Goal: Task Accomplishment & Management: Complete application form

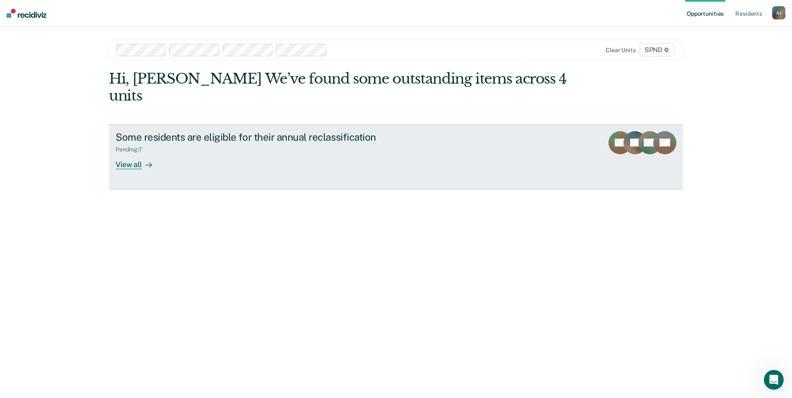
click at [129, 153] on div "View all" at bounding box center [139, 161] width 46 height 16
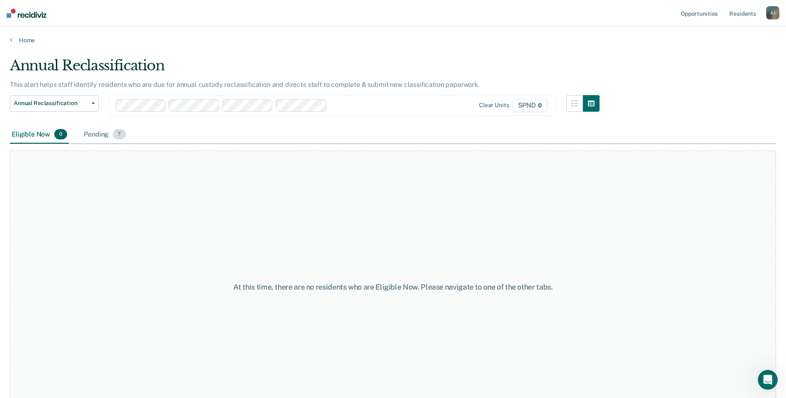
click at [99, 136] on div "Pending 7" at bounding box center [104, 135] width 45 height 18
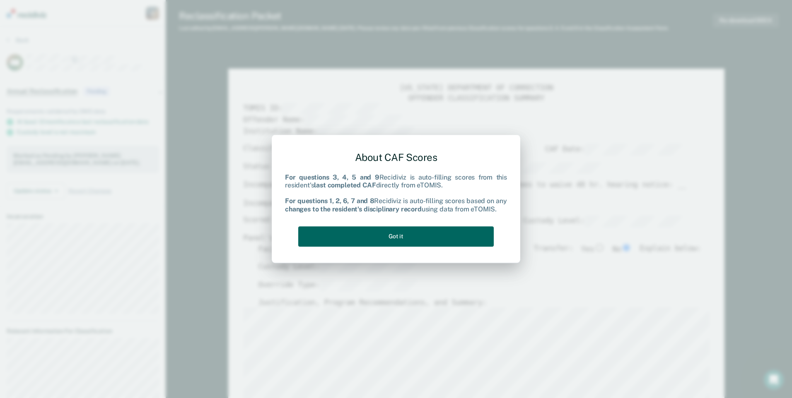
click at [403, 231] on button "Got it" at bounding box center [396, 237] width 196 height 20
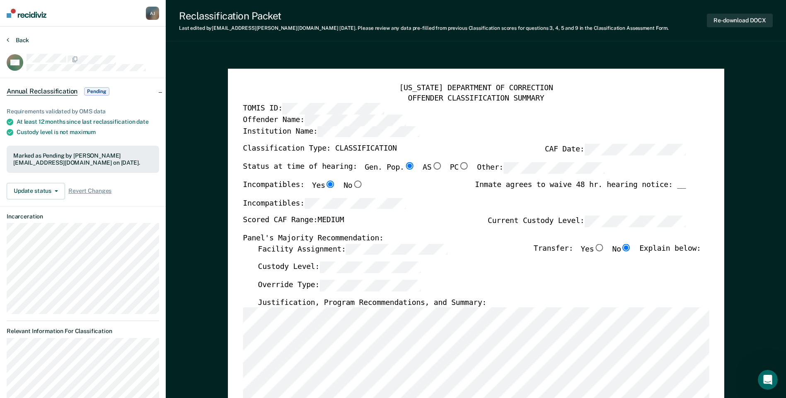
click at [25, 38] on button "Back" at bounding box center [18, 39] width 22 height 7
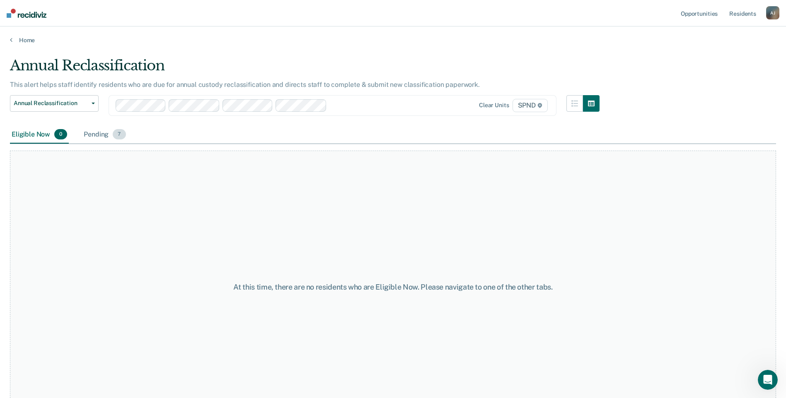
click at [99, 132] on div "Pending 7" at bounding box center [104, 135] width 45 height 18
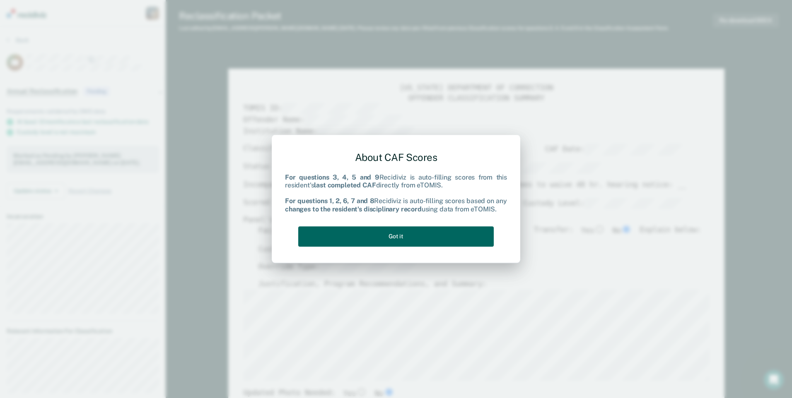
click at [449, 234] on button "Got it" at bounding box center [396, 237] width 196 height 20
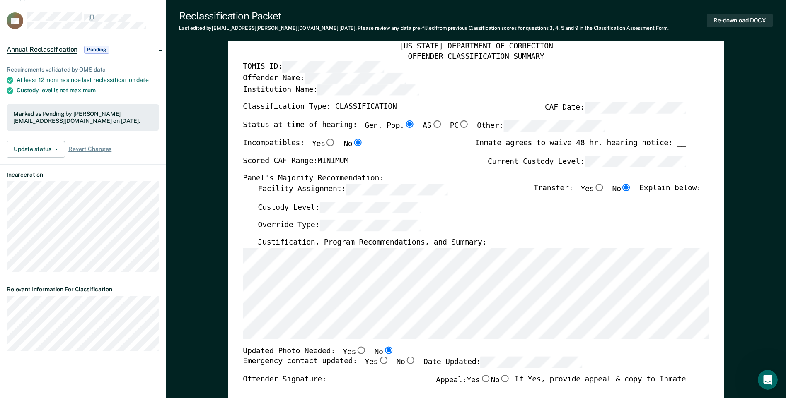
scroll to position [83, 0]
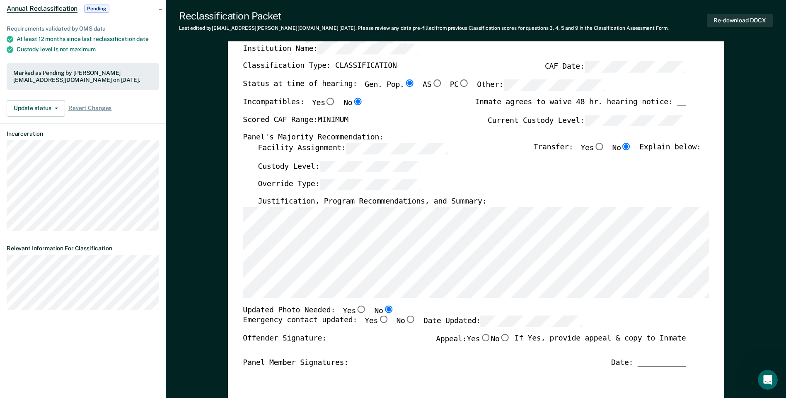
click at [378, 320] on input "Yes" at bounding box center [383, 319] width 11 height 7
type textarea "x"
radio input "true"
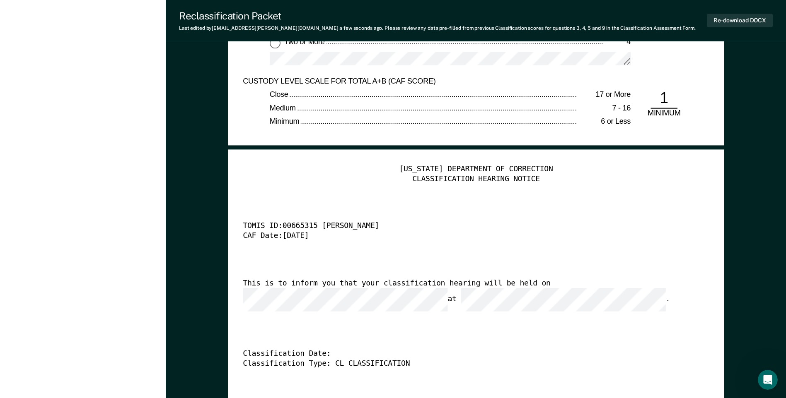
scroll to position [1947, 0]
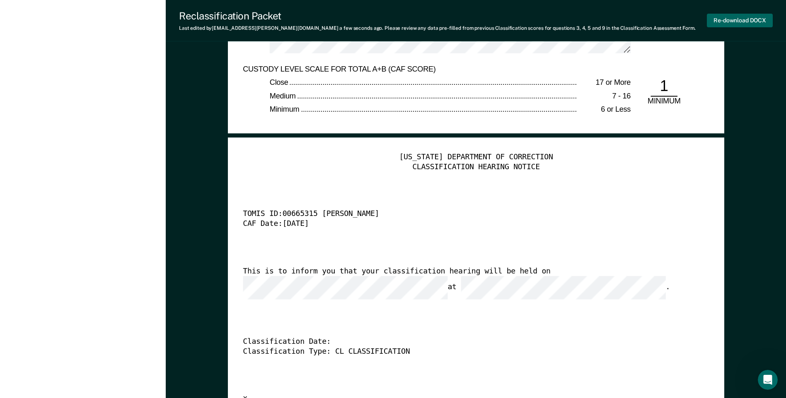
click at [752, 22] on button "Re-download DOCX" at bounding box center [740, 21] width 66 height 14
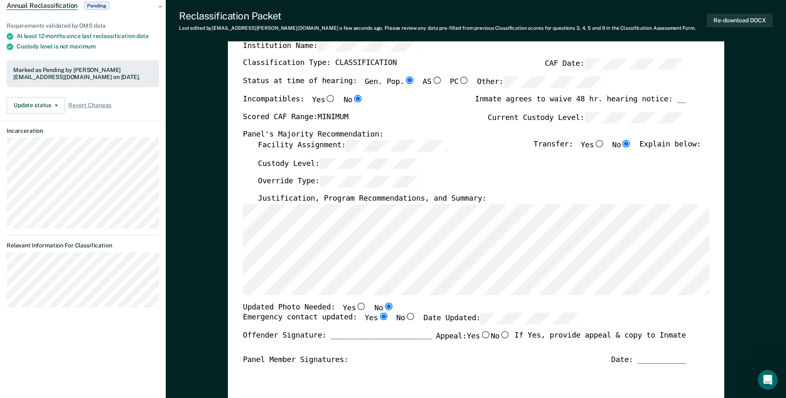
scroll to position [0, 0]
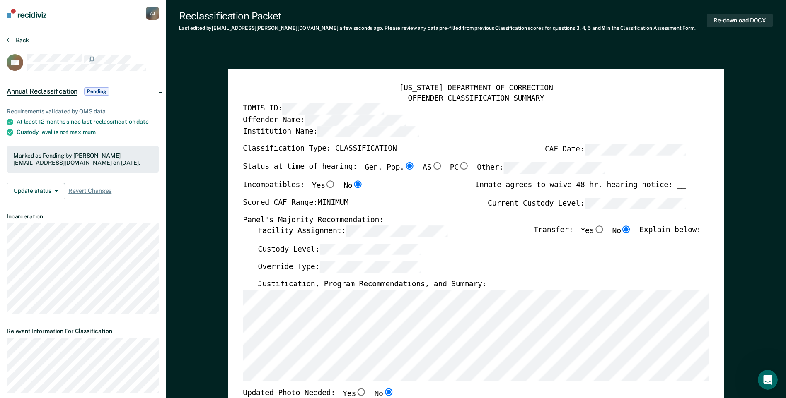
click at [25, 40] on button "Back" at bounding box center [18, 39] width 22 height 7
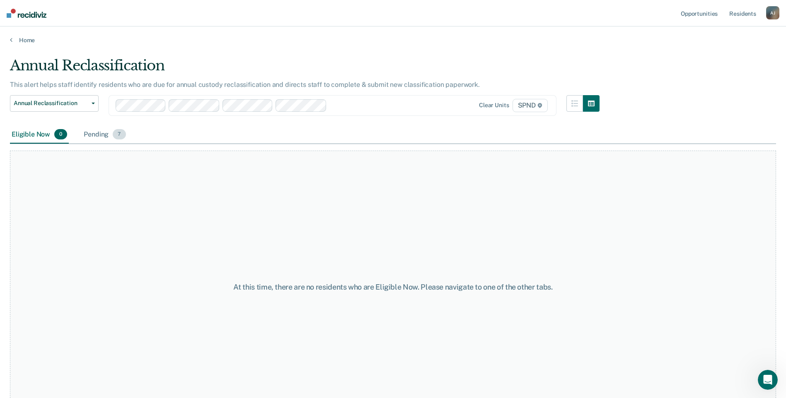
click at [97, 131] on div "Pending 7" at bounding box center [104, 135] width 45 height 18
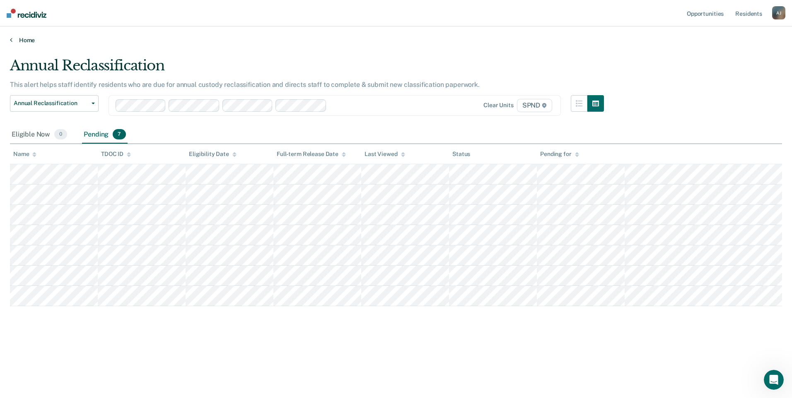
click at [25, 43] on link "Home" at bounding box center [396, 39] width 772 height 7
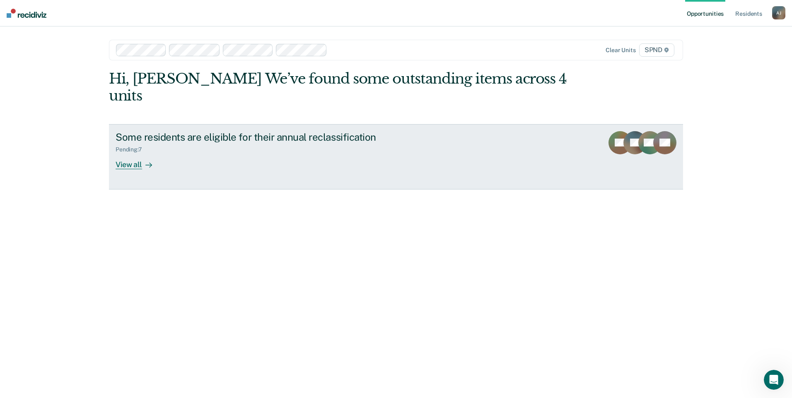
click at [135, 153] on div "View all" at bounding box center [139, 161] width 46 height 16
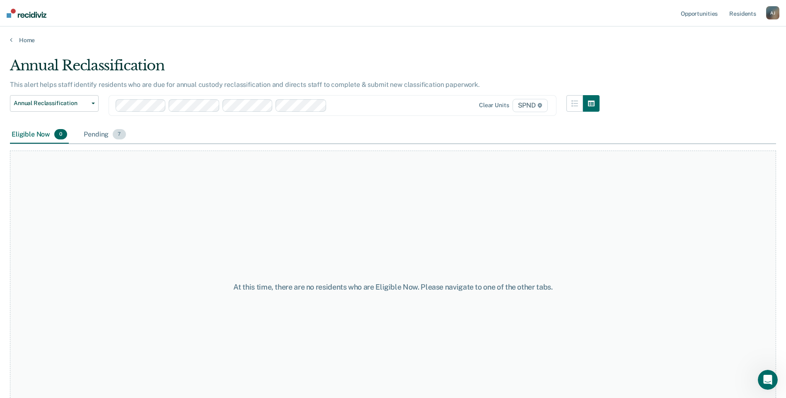
click at [104, 135] on div "Pending 7" at bounding box center [104, 135] width 45 height 18
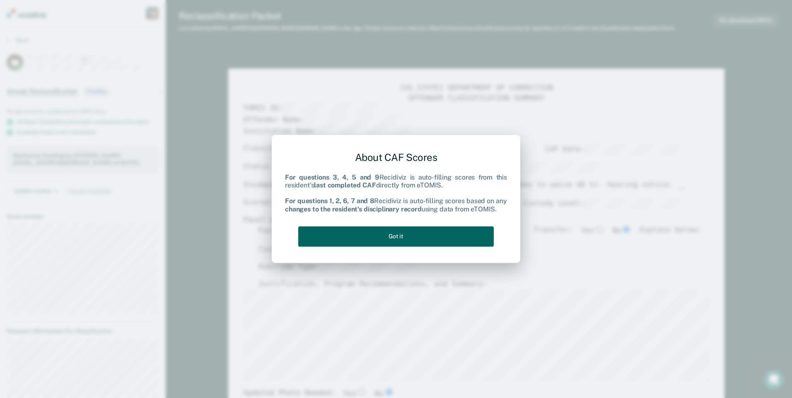
click at [353, 243] on button "Got it" at bounding box center [396, 237] width 196 height 20
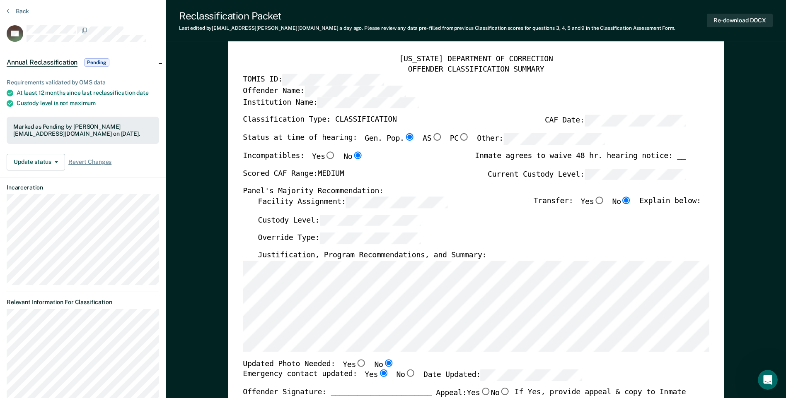
scroll to position [41, 0]
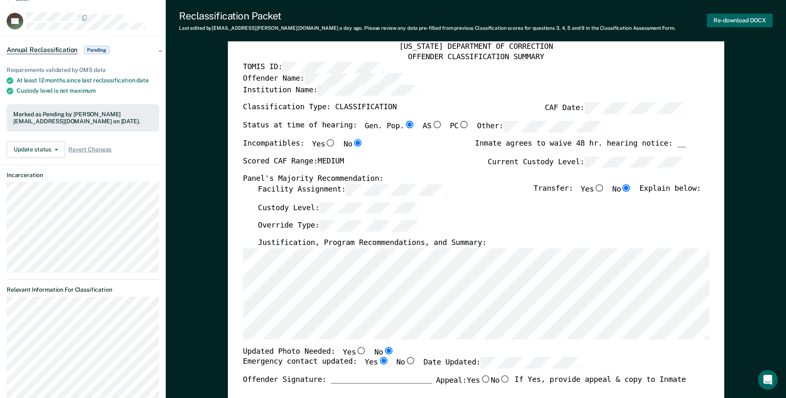
click at [723, 19] on button "Re-download DOCX" at bounding box center [740, 21] width 66 height 14
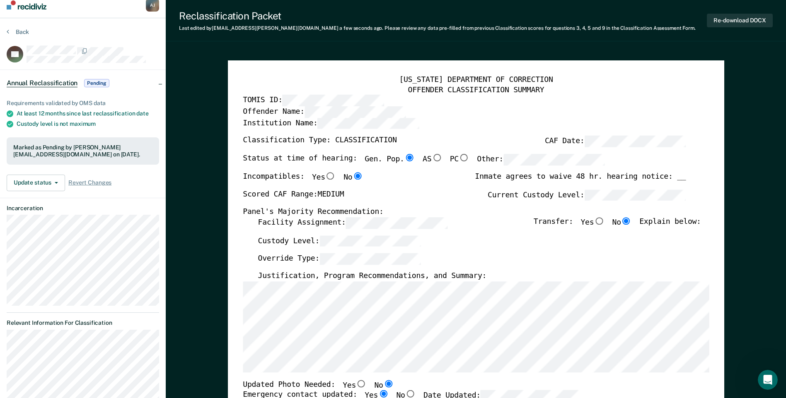
scroll to position [0, 0]
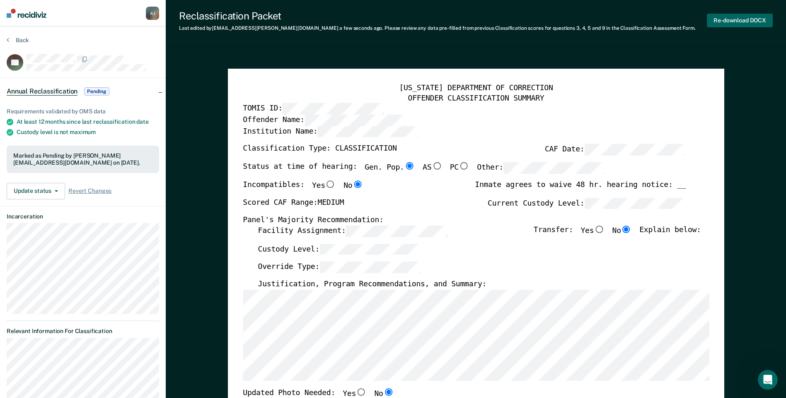
click at [723, 21] on button "Re-download DOCX" at bounding box center [740, 21] width 66 height 14
type textarea "x"
